Goal: Information Seeking & Learning: Learn about a topic

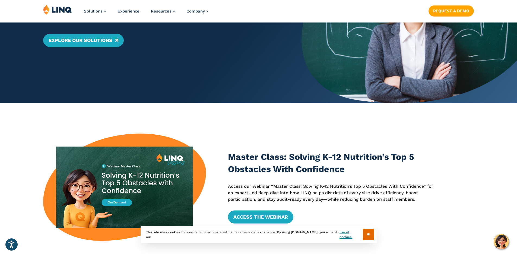
scroll to position [136, 0]
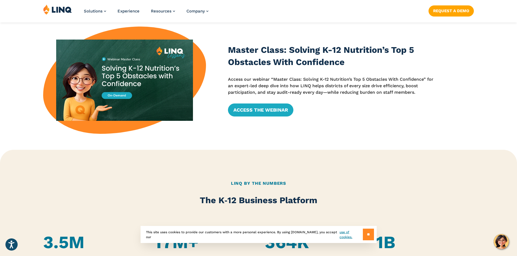
click at [365, 233] on input "**" at bounding box center [368, 235] width 11 height 12
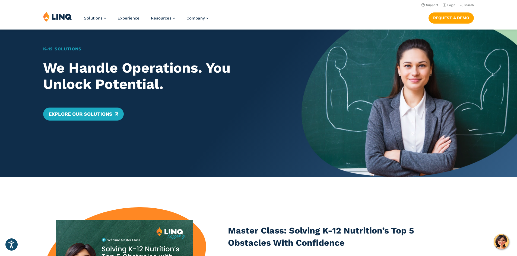
scroll to position [0, 0]
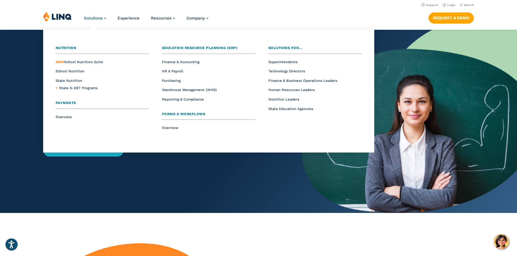
click at [102, 18] on link "Solutions" at bounding box center [95, 18] width 22 height 5
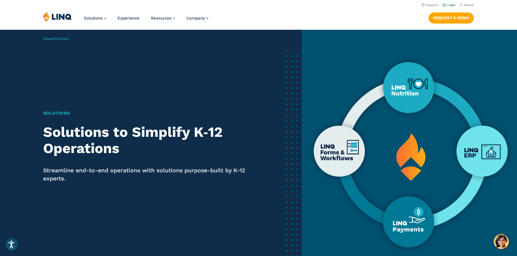
click at [448, 4] on link "Login" at bounding box center [448, 5] width 13 height 4
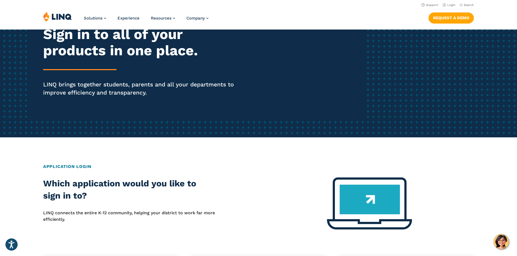
scroll to position [54, 0]
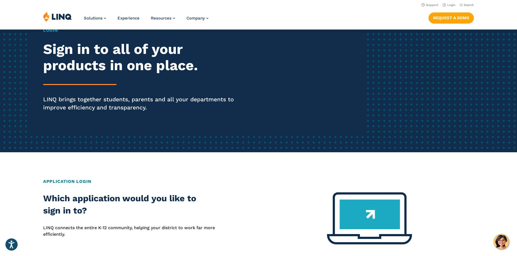
click at [134, 225] on p "LINQ connects the entire K‑12 community, helping your district to work far more…" at bounding box center [129, 231] width 172 height 13
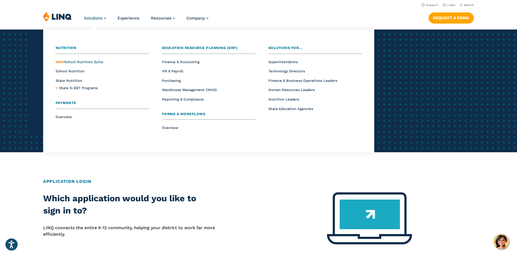
click at [92, 60] on span "NEW School Nutrition Suite" at bounding box center [79, 62] width 47 height 4
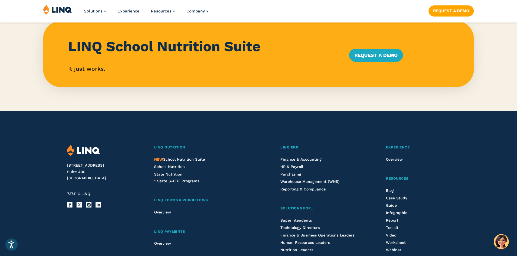
scroll to position [597, 0]
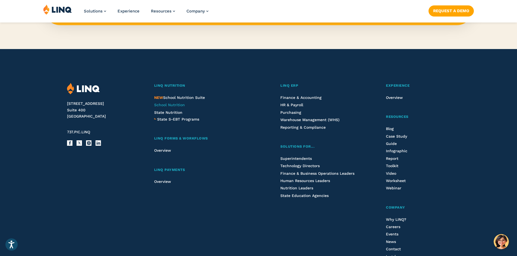
click at [170, 104] on span "School Nutrition" at bounding box center [169, 105] width 31 height 4
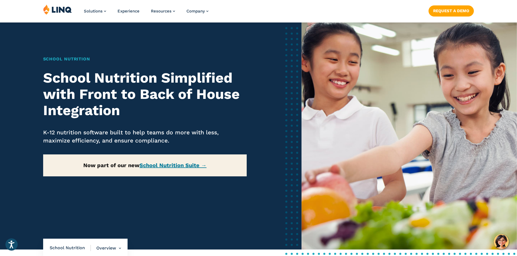
scroll to position [54, 0]
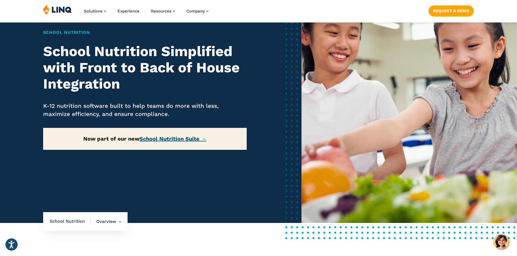
click at [159, 139] on link "School Nutrition Suite →" at bounding box center [172, 139] width 67 height 7
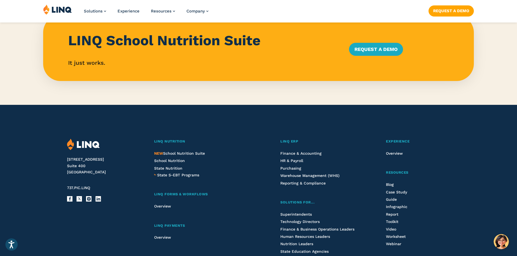
scroll to position [543, 0]
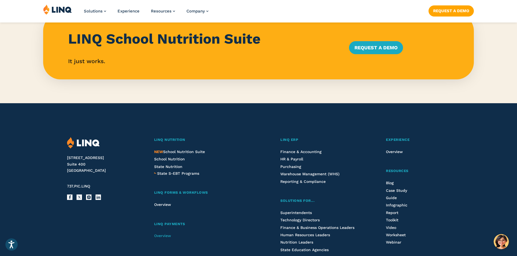
click at [162, 235] on span "Overview" at bounding box center [162, 236] width 17 height 4
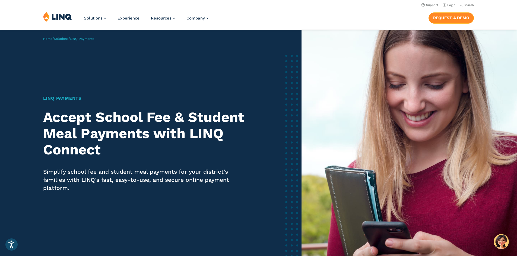
click at [444, 17] on link "Request a Demo" at bounding box center [450, 17] width 45 height 11
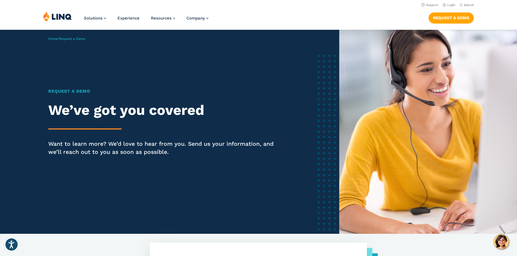
click at [63, 20] on img at bounding box center [57, 16] width 29 height 10
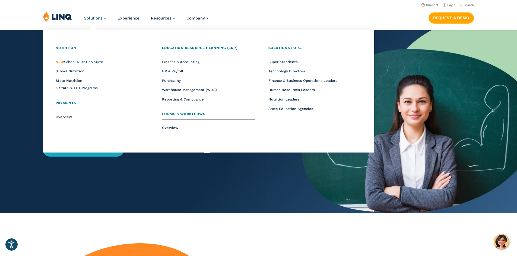
click at [85, 62] on span "NEW School Nutrition Suite" at bounding box center [79, 62] width 47 height 4
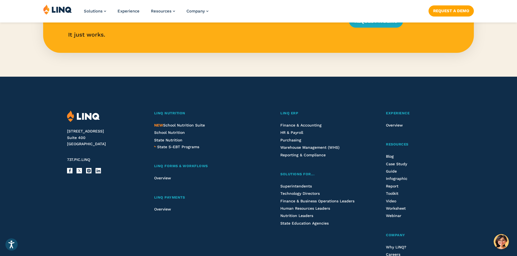
scroll to position [570, 0]
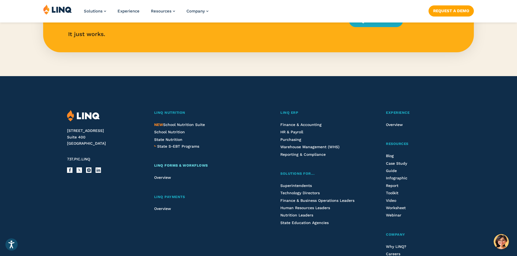
click at [171, 164] on span "LINQ Forms & Workflows" at bounding box center [181, 166] width 54 height 4
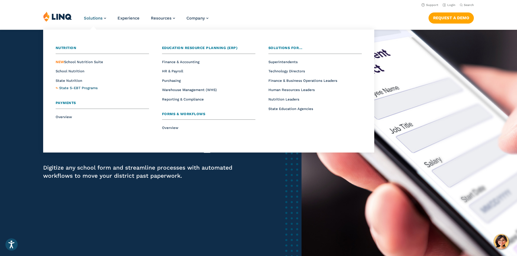
click at [85, 87] on span "State S-EBT Programs" at bounding box center [78, 88] width 39 height 4
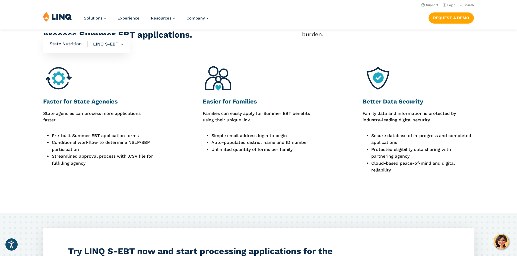
scroll to position [326, 0]
